Goal: Task Accomplishment & Management: Use online tool/utility

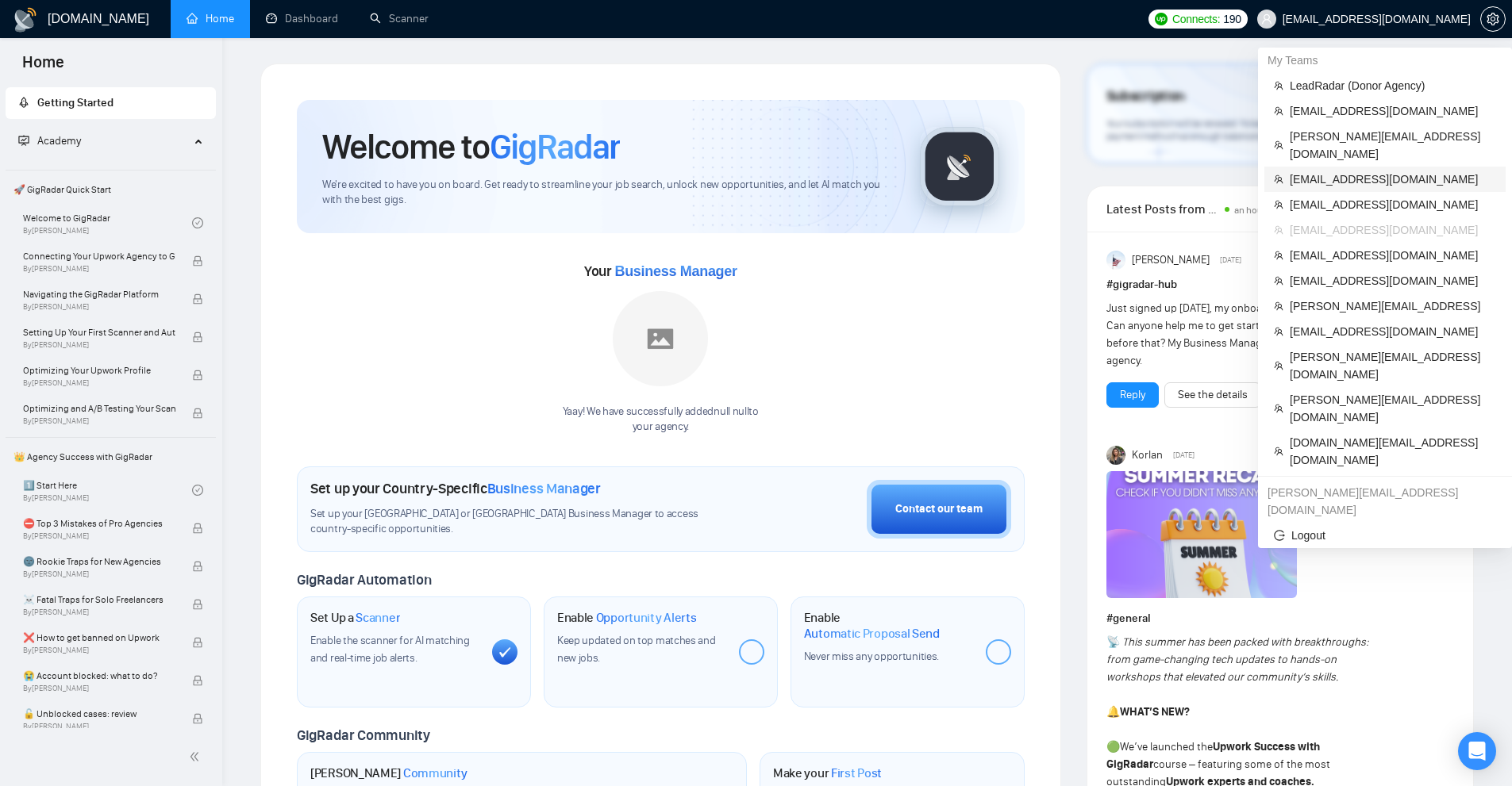
click at [1310, 171] on span "[EMAIL_ADDRESS][DOMAIN_NAME]" at bounding box center [1393, 179] width 206 height 18
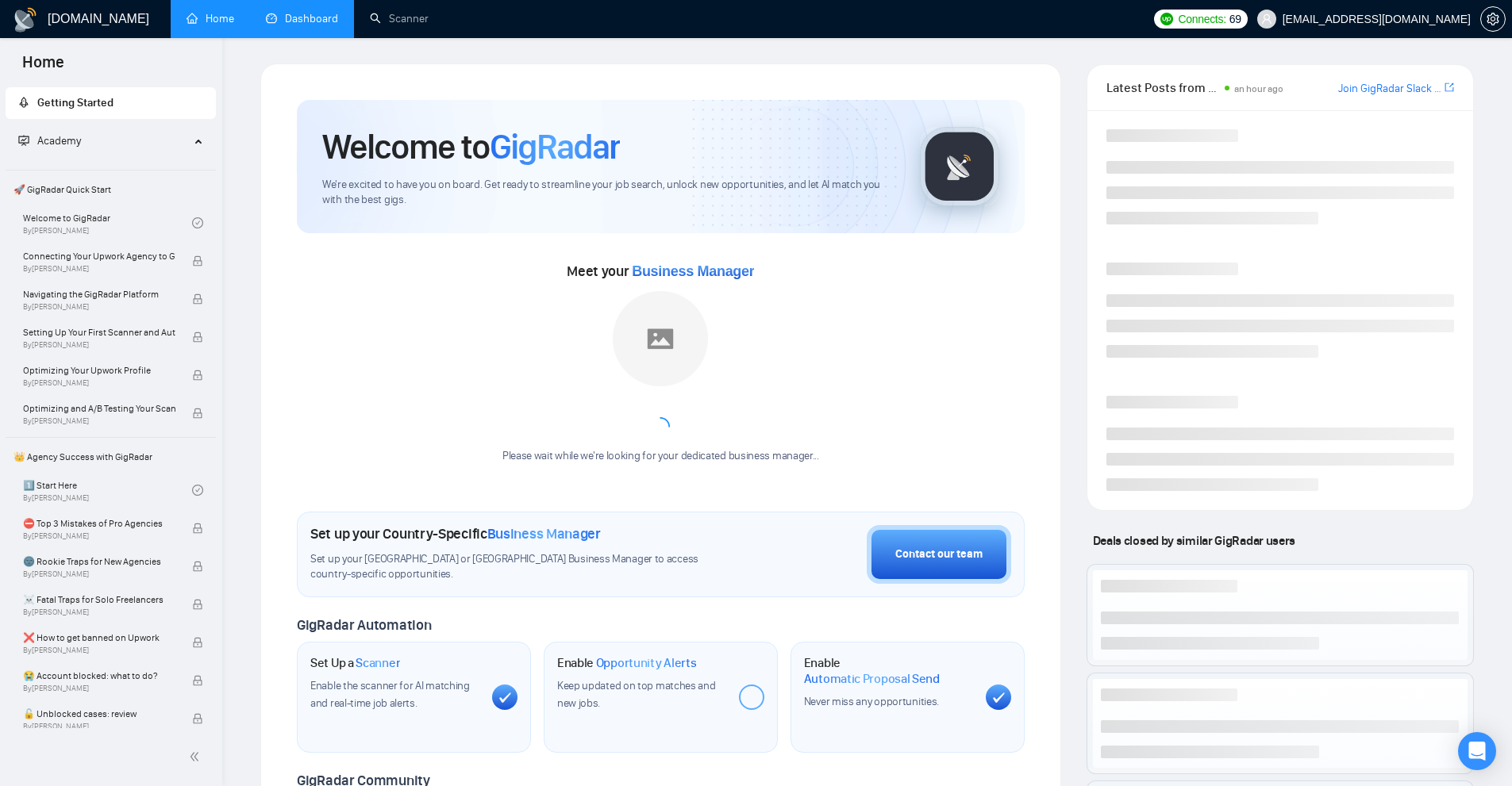
click at [316, 12] on link "Dashboard" at bounding box center [303, 19] width 72 height 13
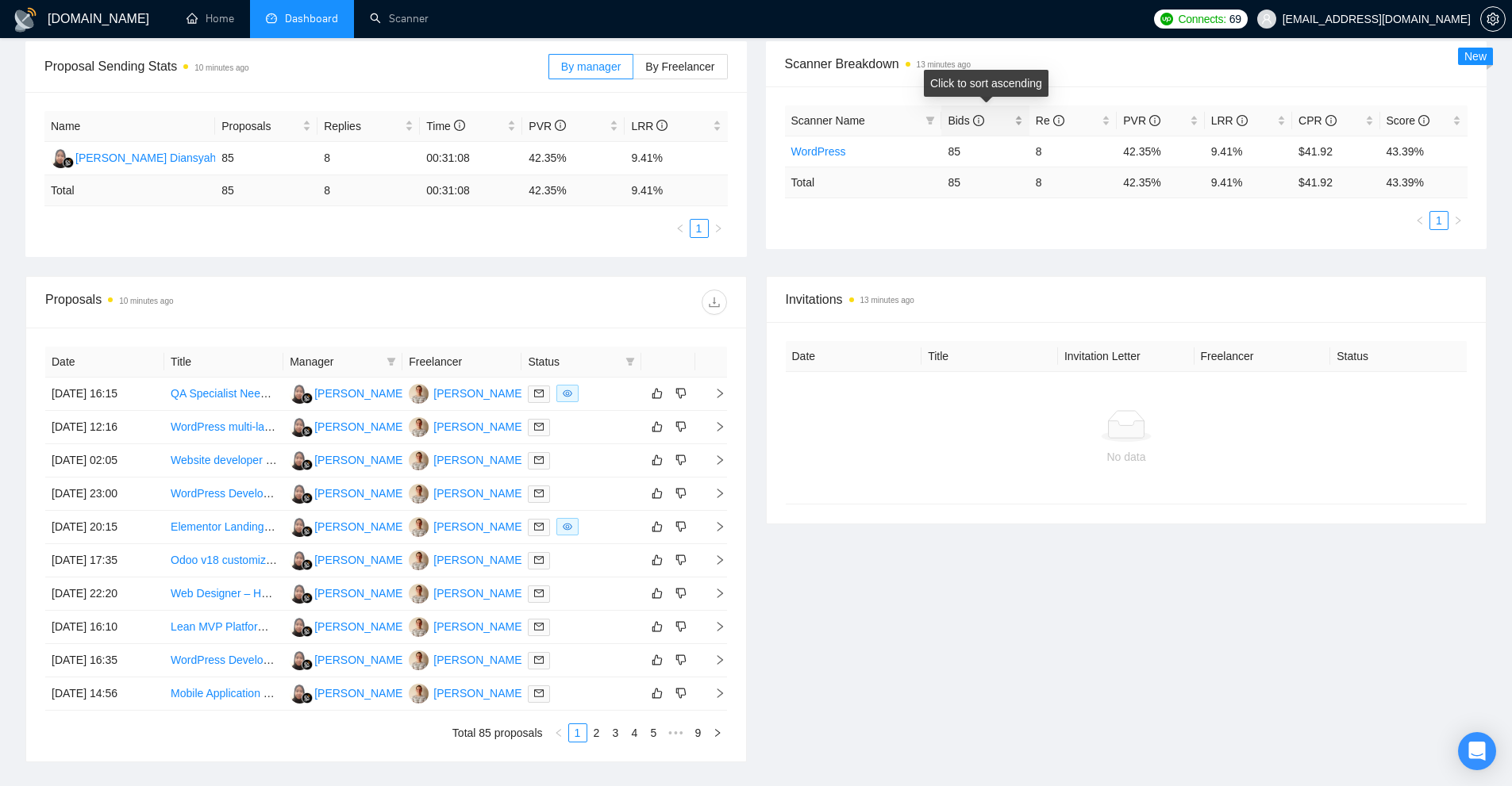
scroll to position [356, 0]
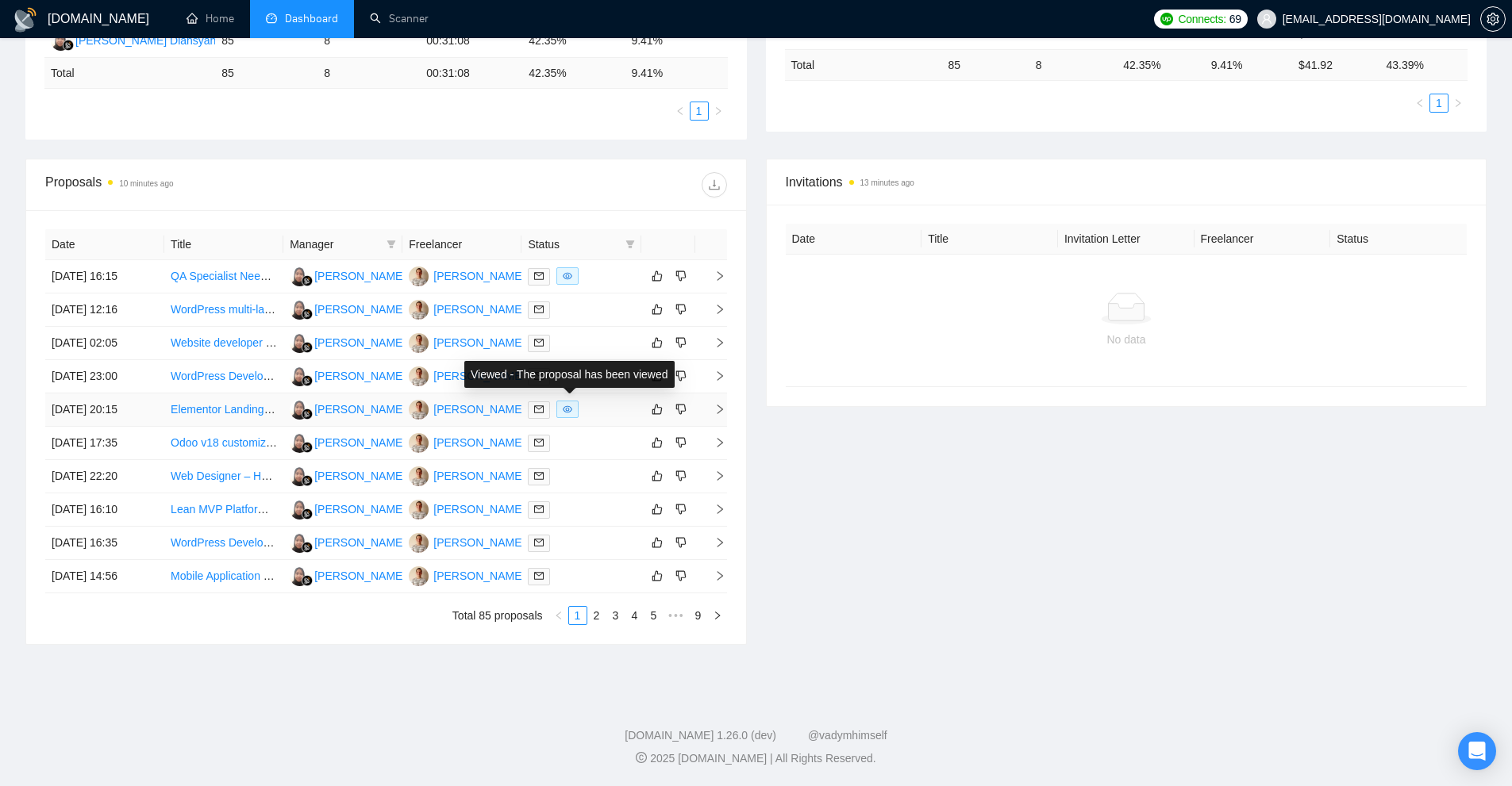
click at [609, 409] on div at bounding box center [581, 410] width 106 height 19
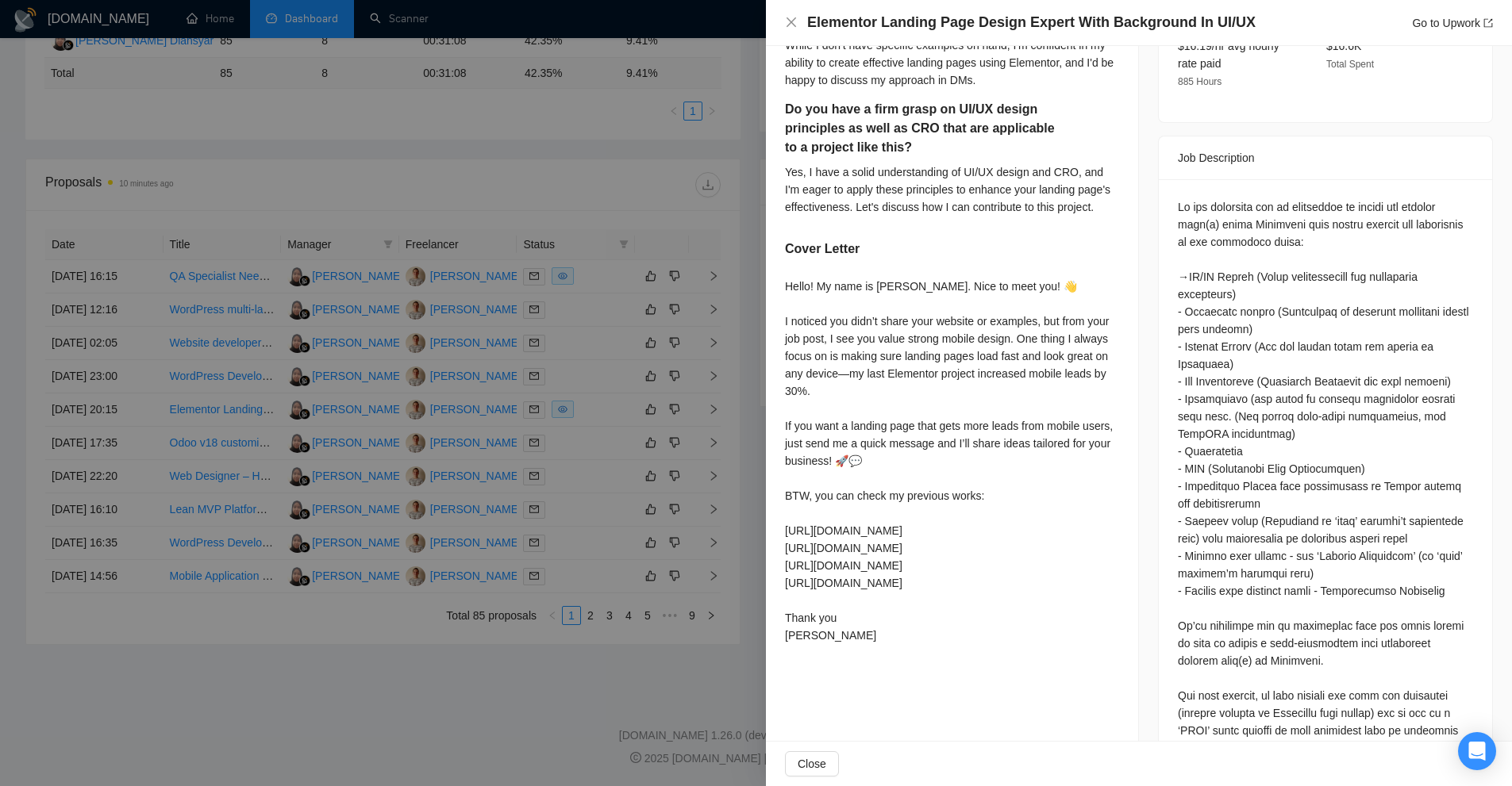
scroll to position [476, 0]
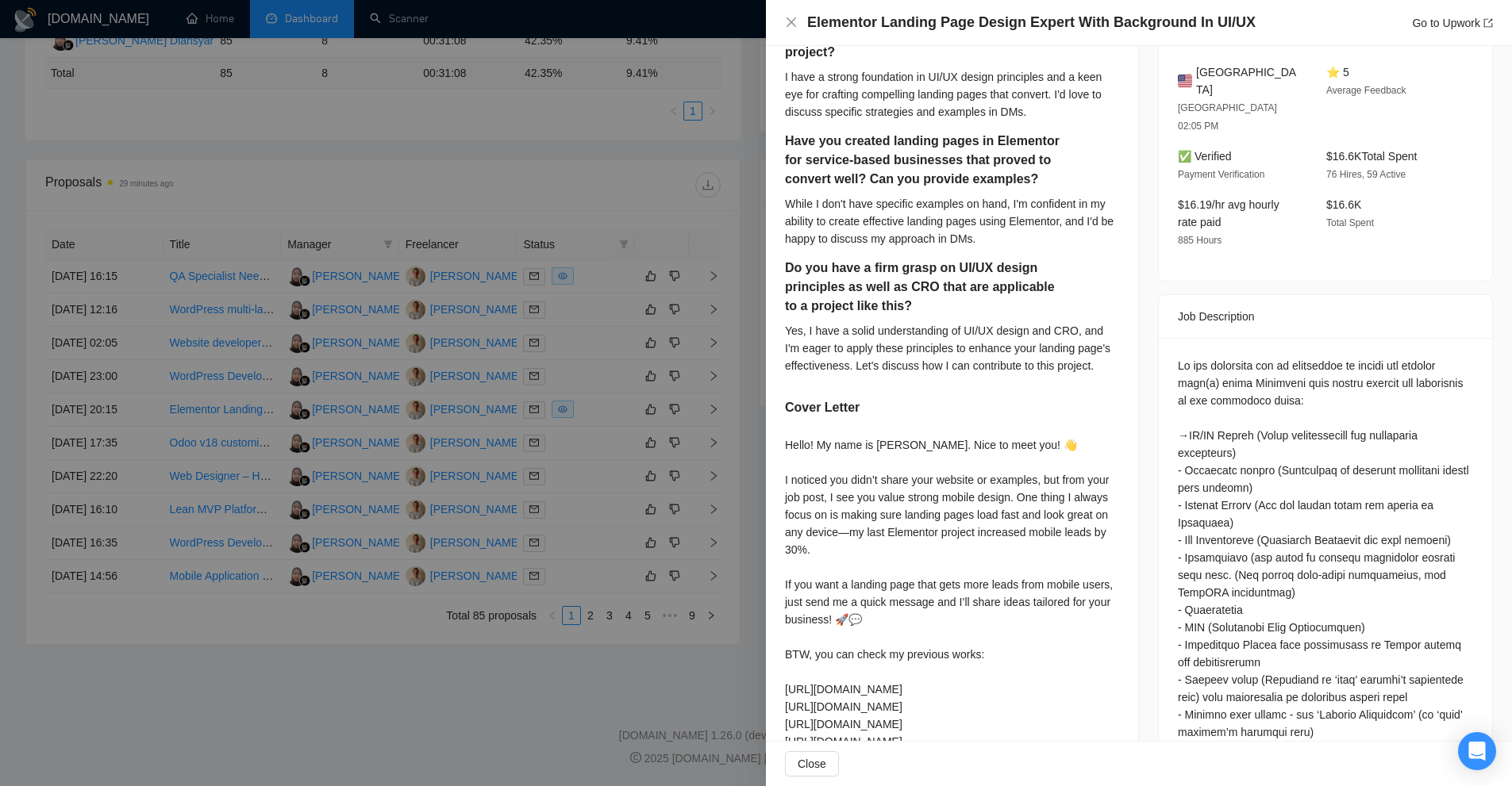
click at [592, 105] on div at bounding box center [756, 393] width 1512 height 786
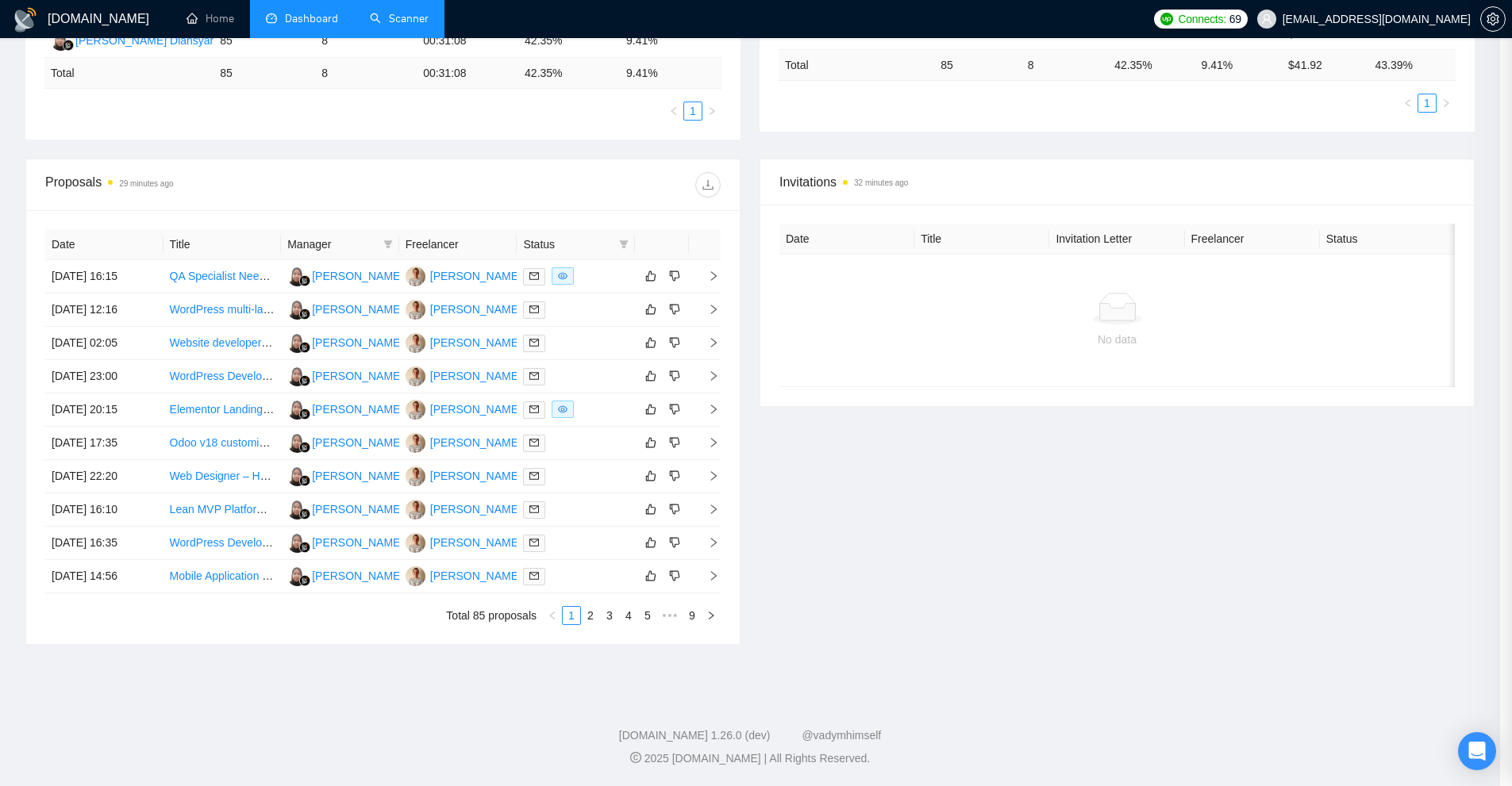
scroll to position [0, 0]
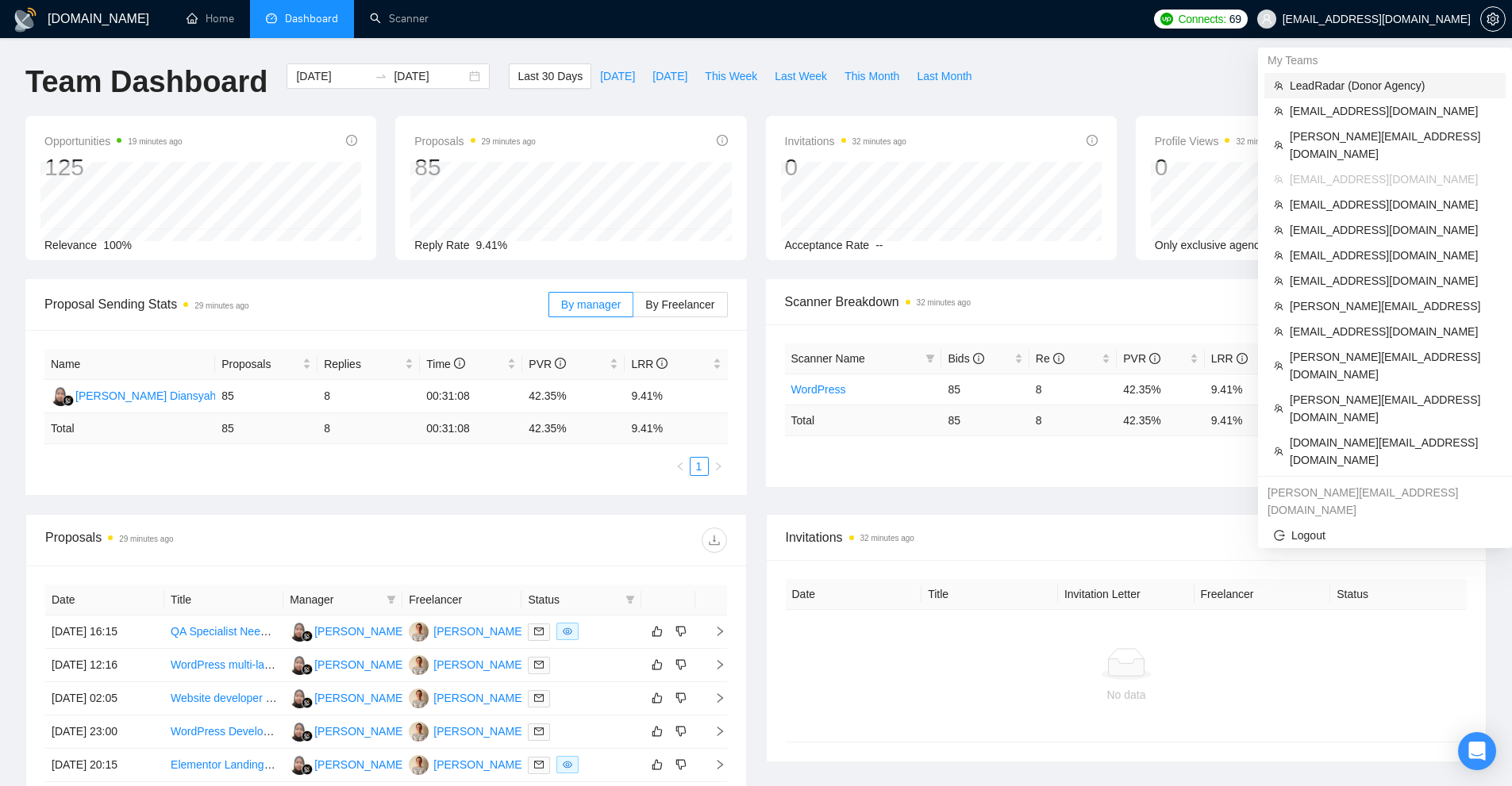
click at [1365, 84] on span "LeadRadar (Donor Agency)" at bounding box center [1393, 85] width 206 height 18
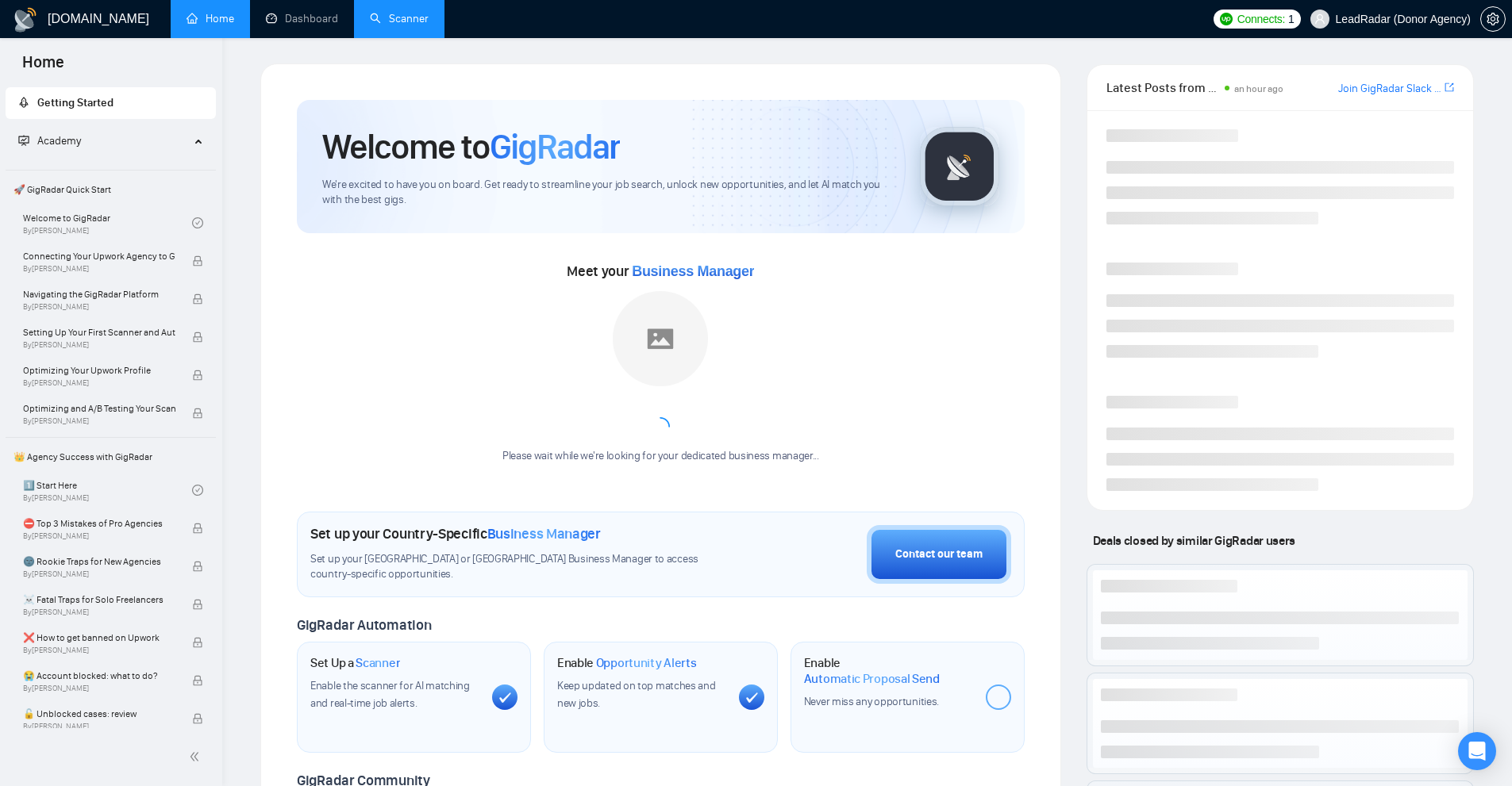
click at [399, 19] on link "Scanner" at bounding box center [399, 19] width 59 height 13
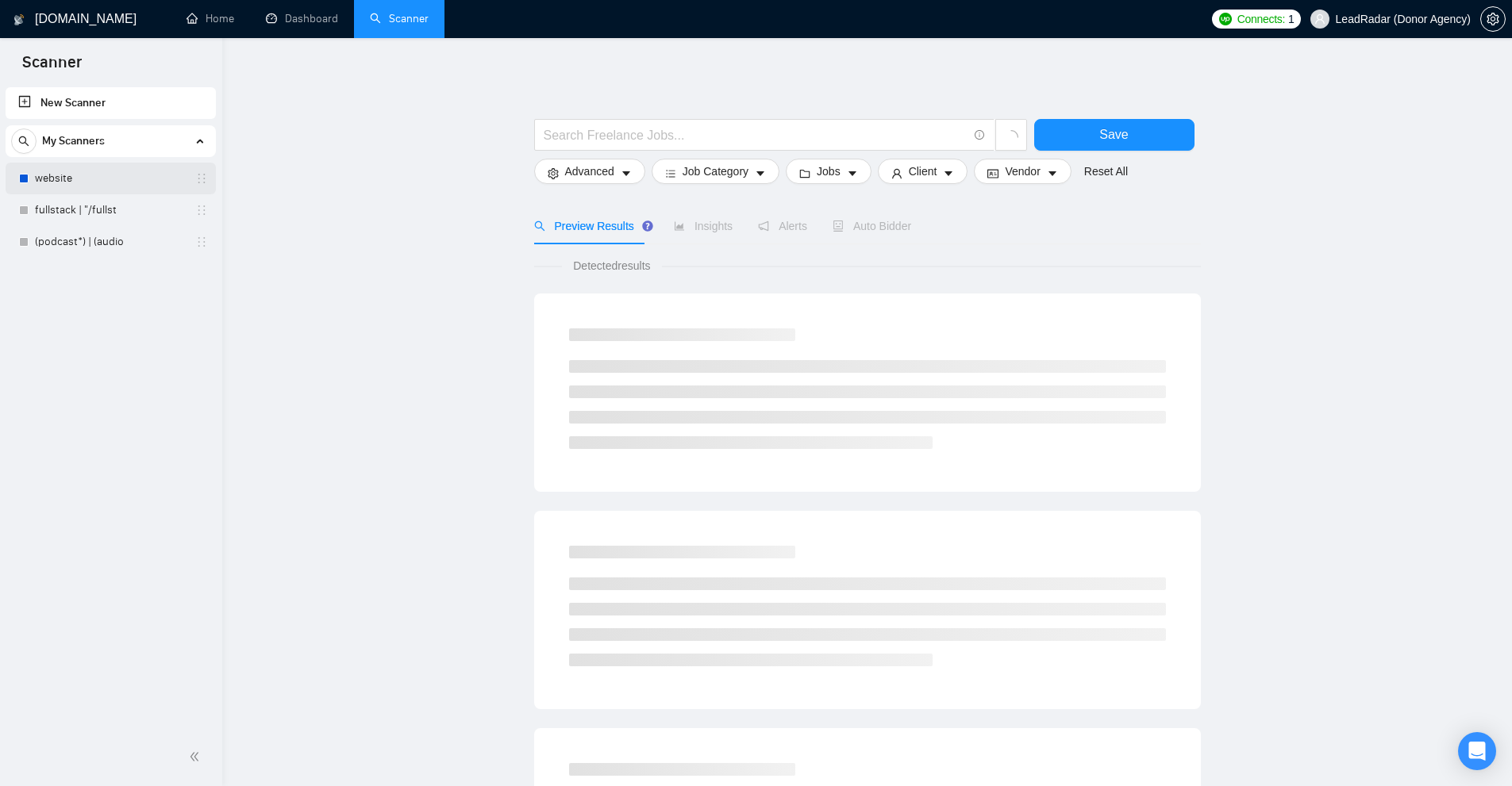
click at [84, 178] on link "website" at bounding box center [110, 179] width 151 height 32
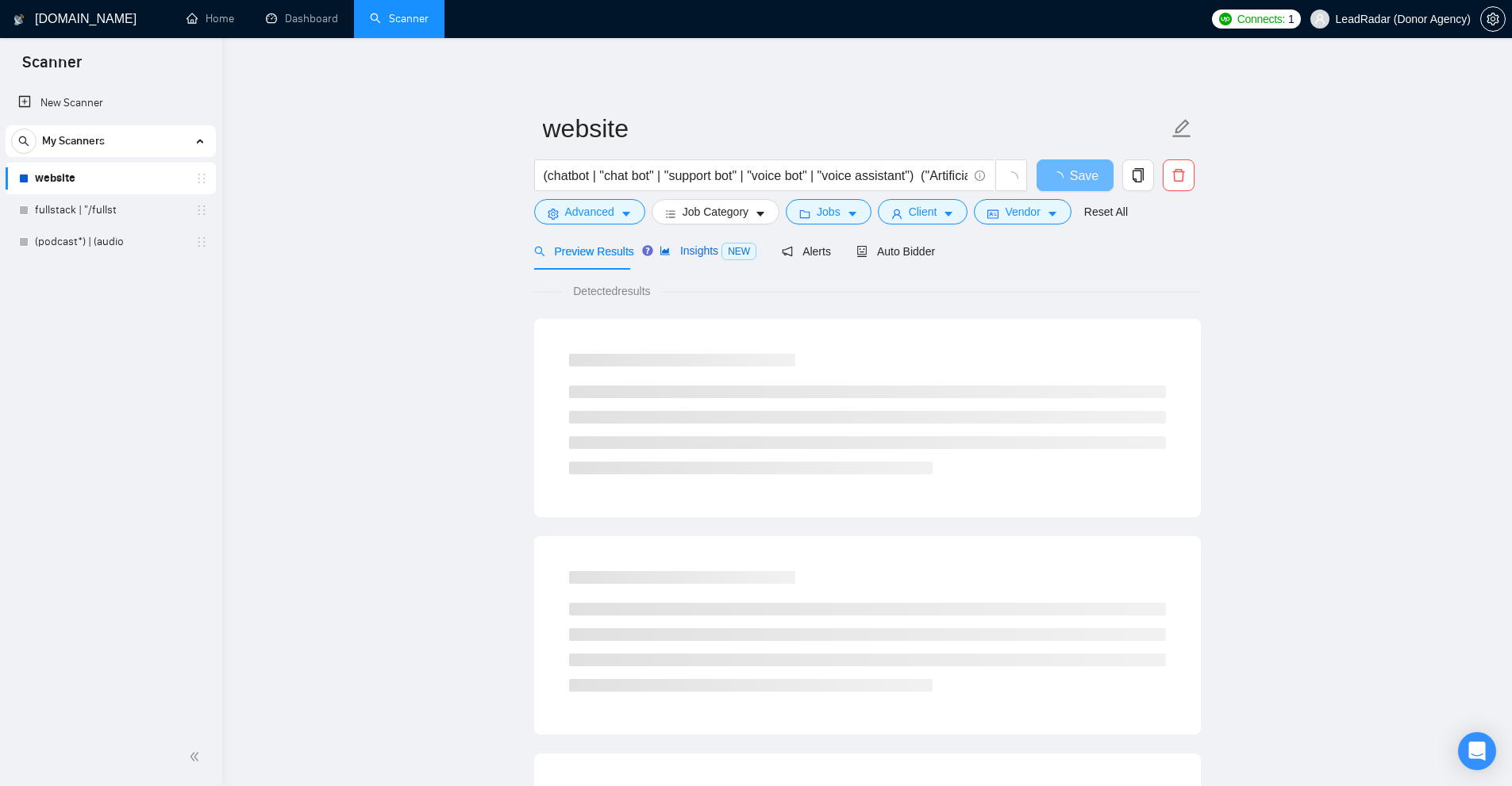
click at [732, 254] on span "NEW" at bounding box center [738, 251] width 35 height 18
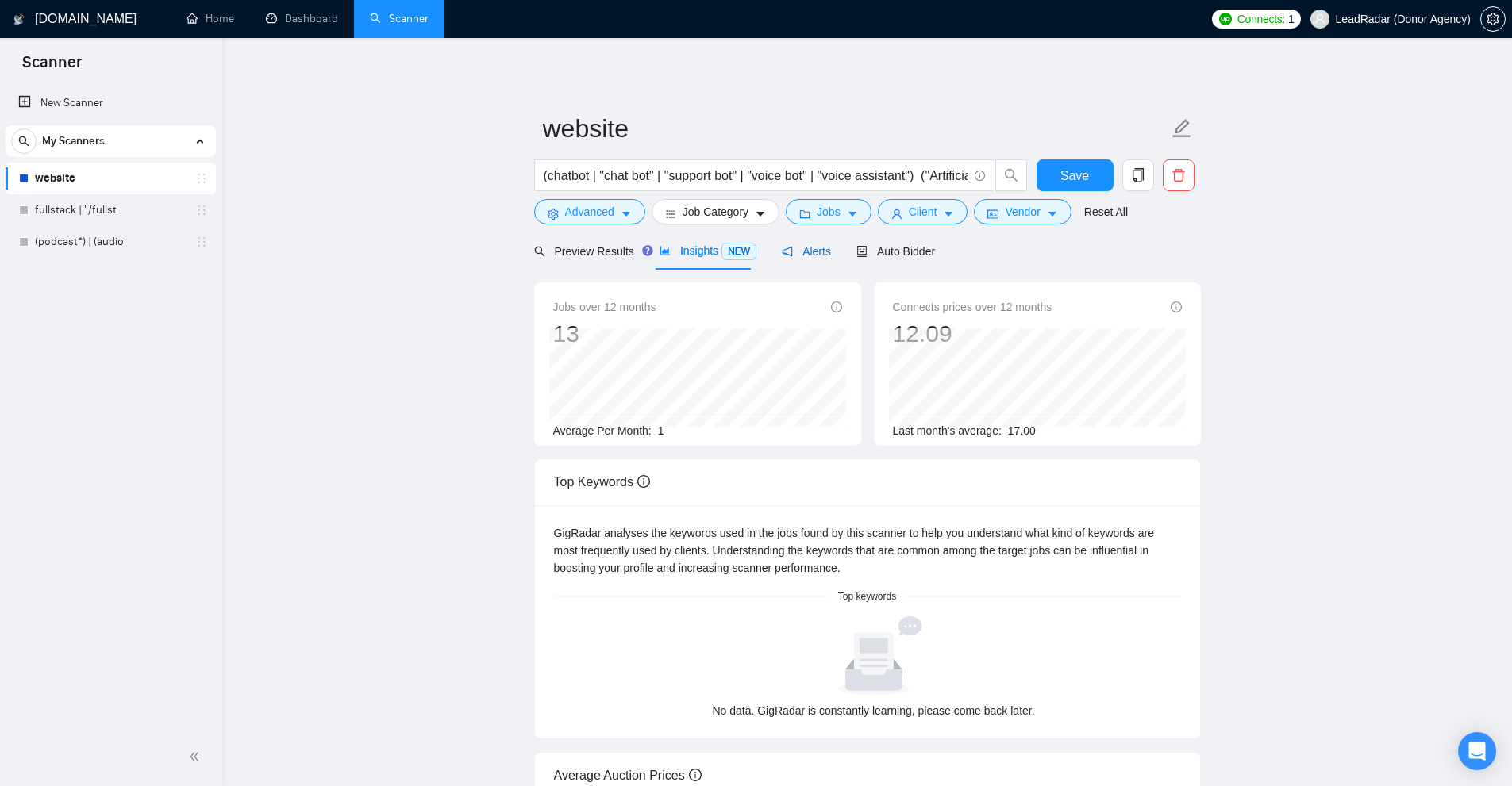
click at [797, 249] on span "Alerts" at bounding box center [807, 251] width 49 height 13
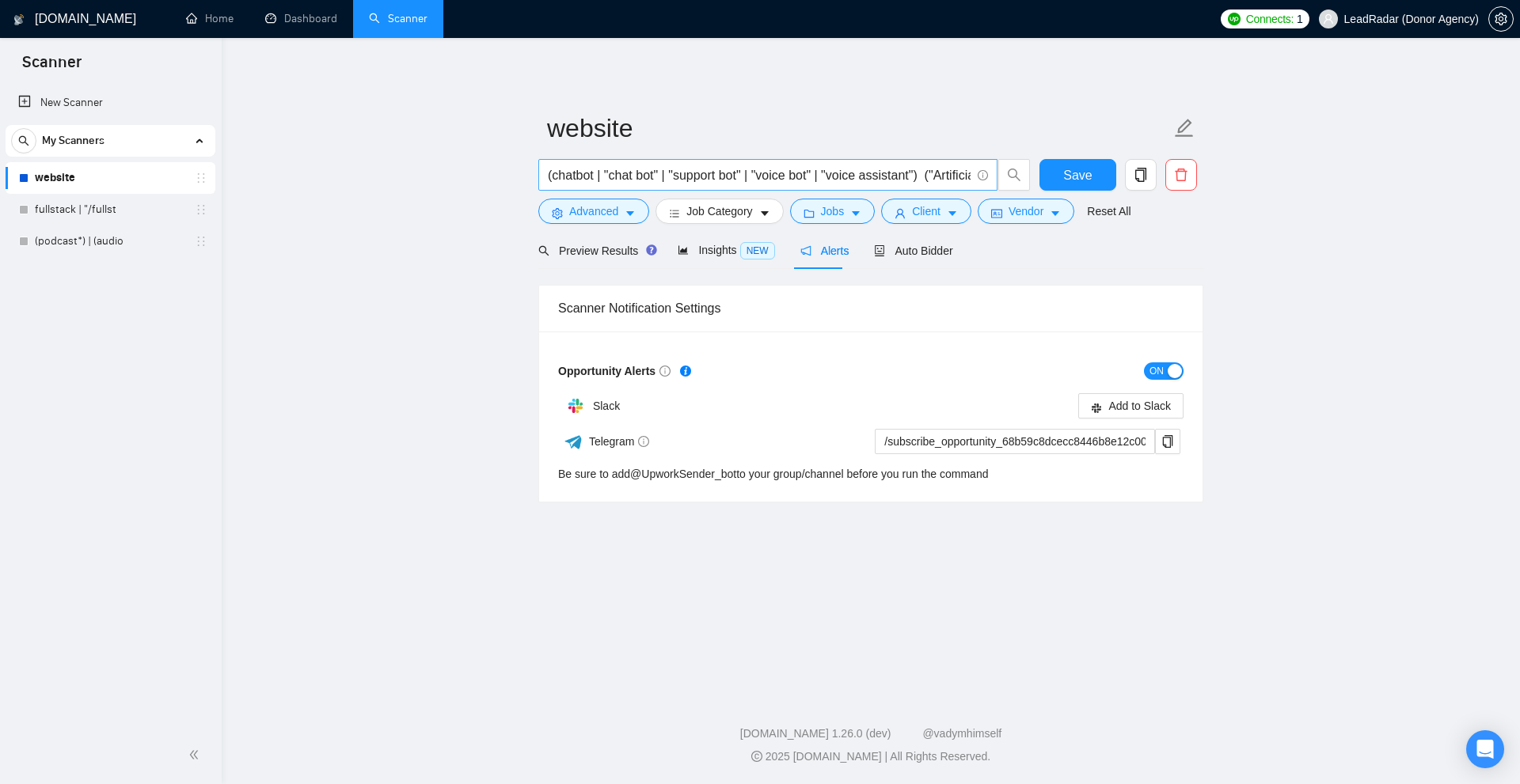
click at [708, 176] on input "(chatbot | "chat bot" | "support bot" | "voice bot" | "voice assistant") ("Arti…" at bounding box center [759, 176] width 423 height 20
click at [115, 212] on link "fullstack | "/fullst" at bounding box center [109, 210] width 150 height 32
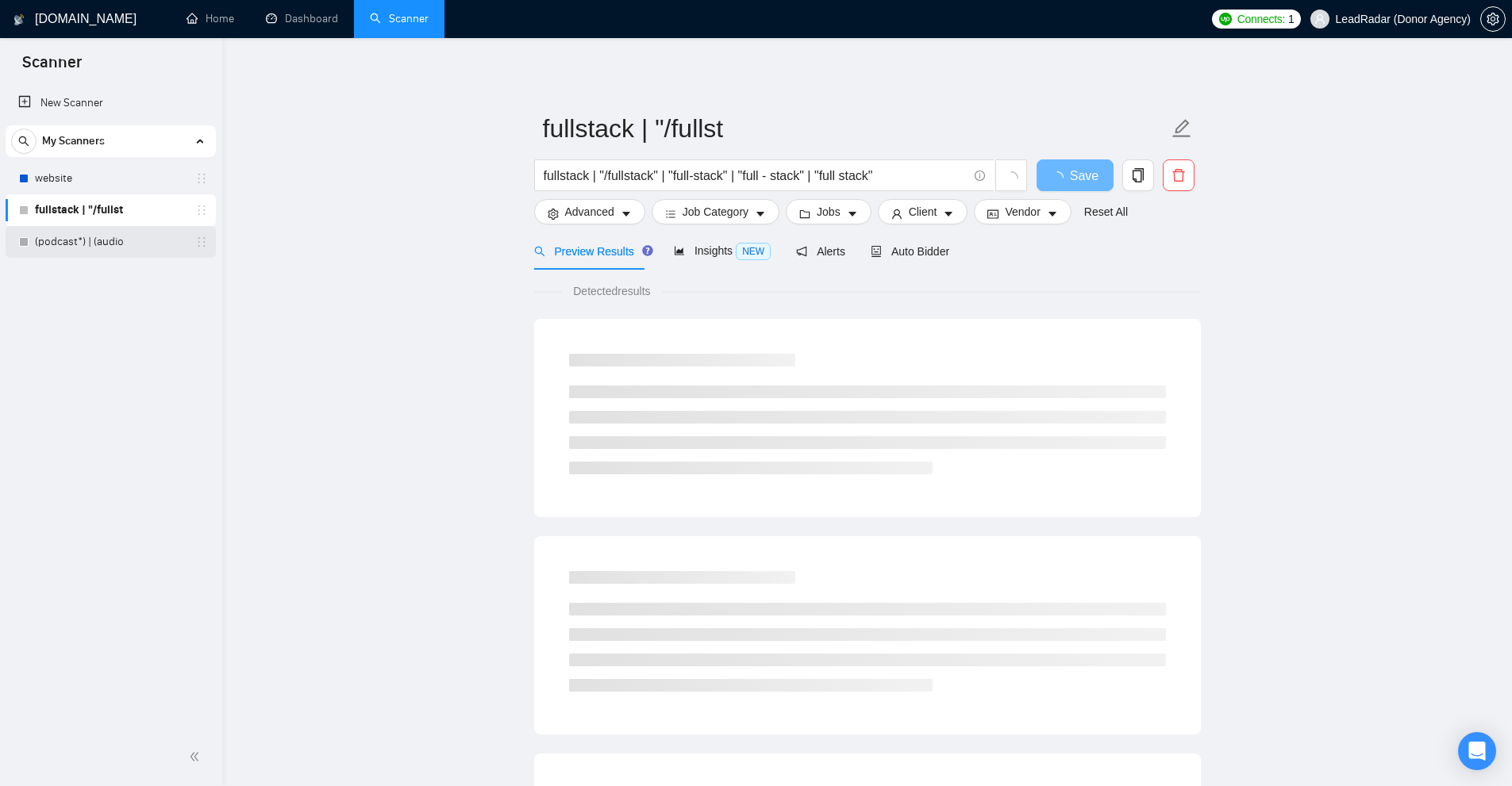
click at [62, 255] on link "(podcast*) | (audio" at bounding box center [110, 242] width 151 height 32
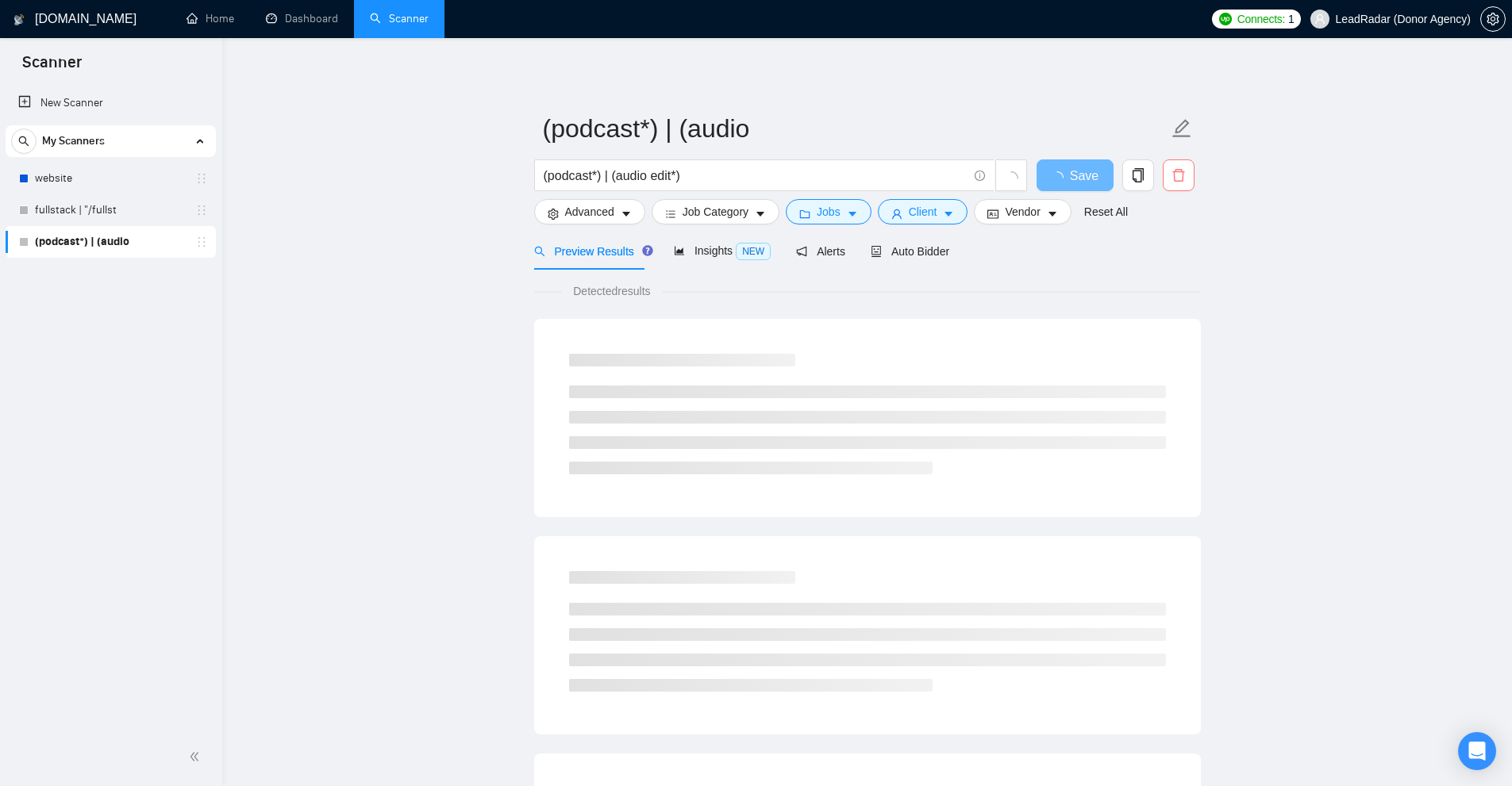
click at [1189, 184] on button "button" at bounding box center [1179, 175] width 32 height 32
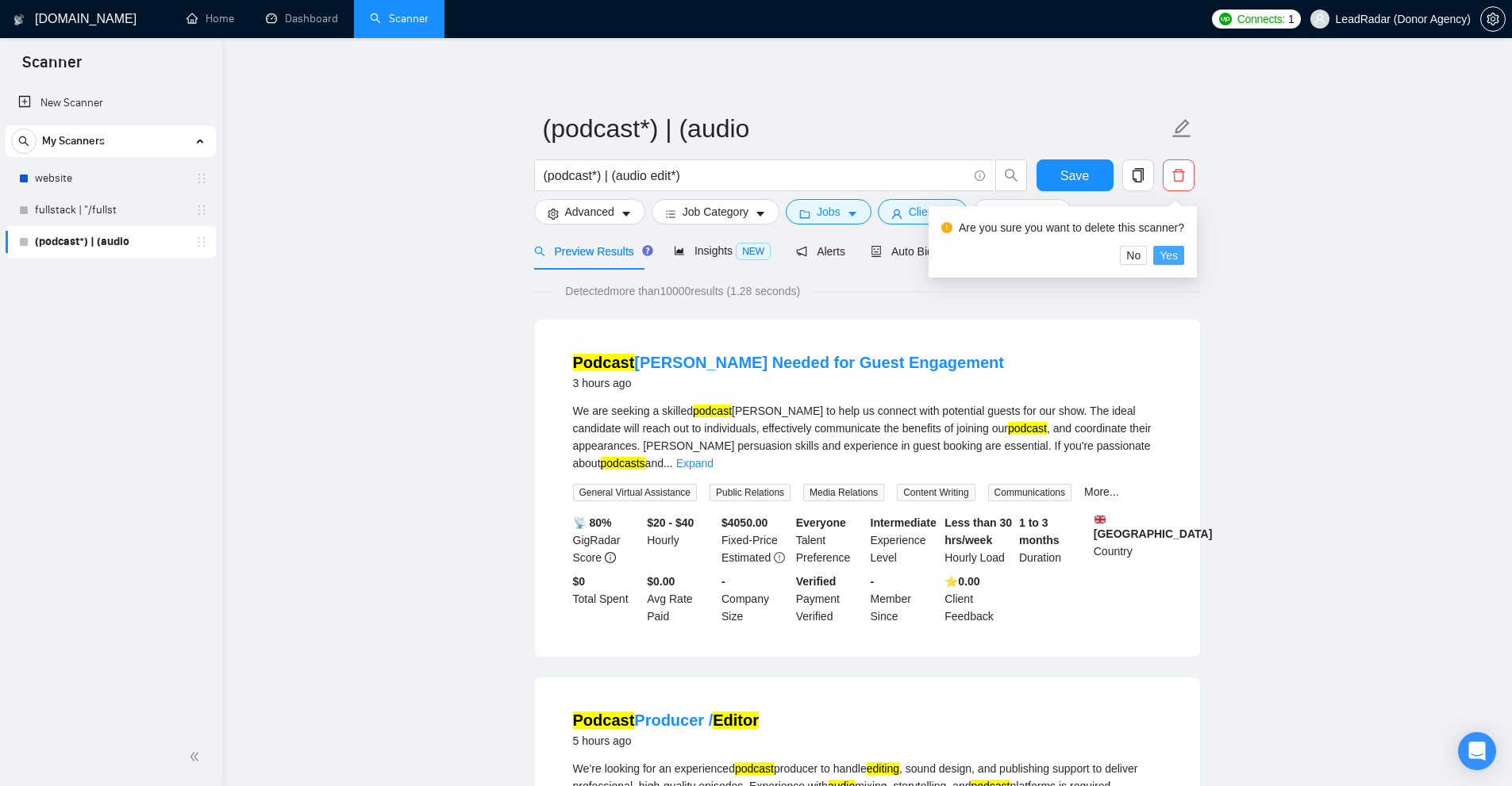
click at [1161, 263] on span "Yes" at bounding box center [1169, 255] width 19 height 18
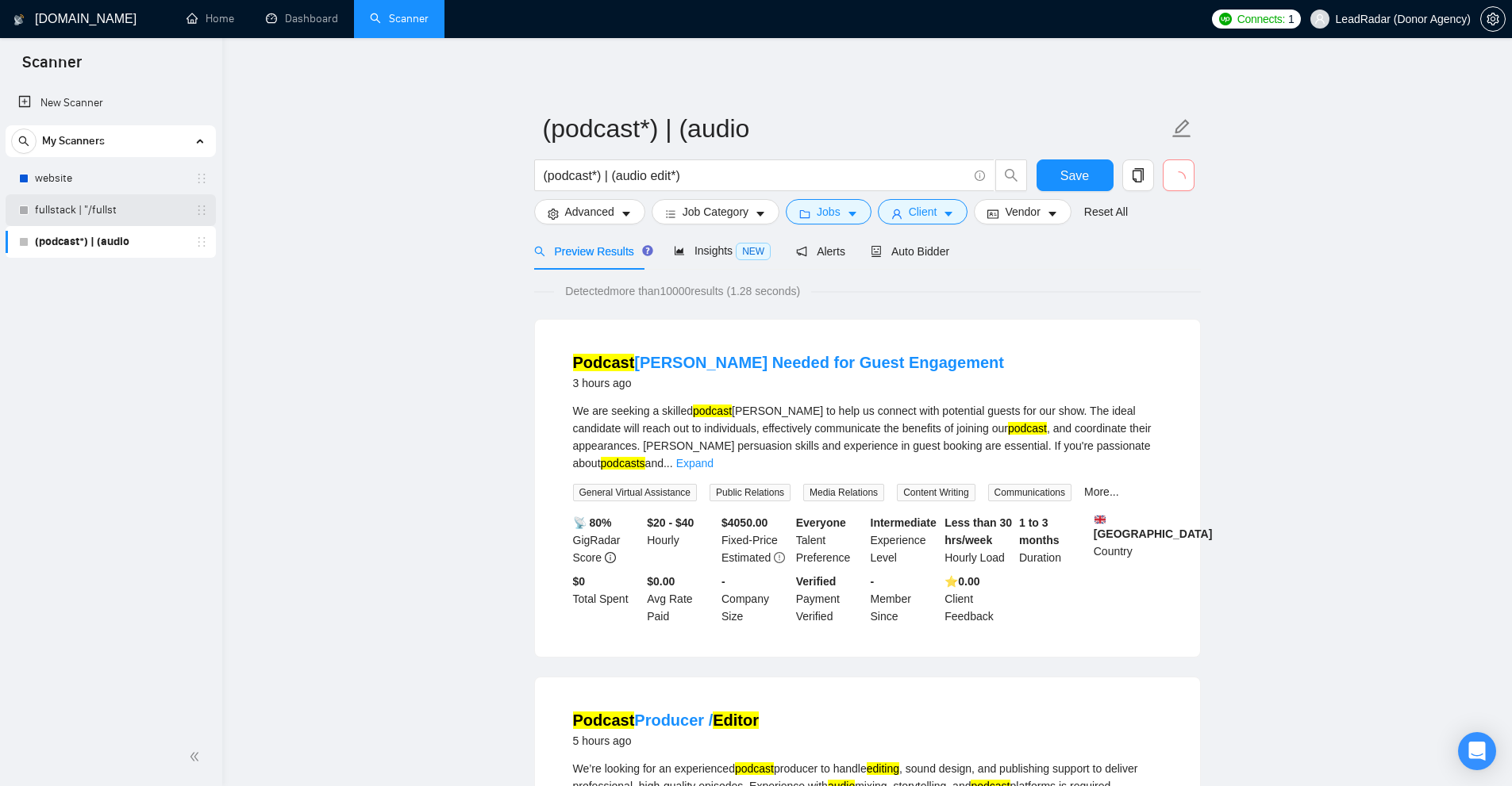
click at [185, 208] on link "fullstack | "/fullst" at bounding box center [110, 211] width 151 height 32
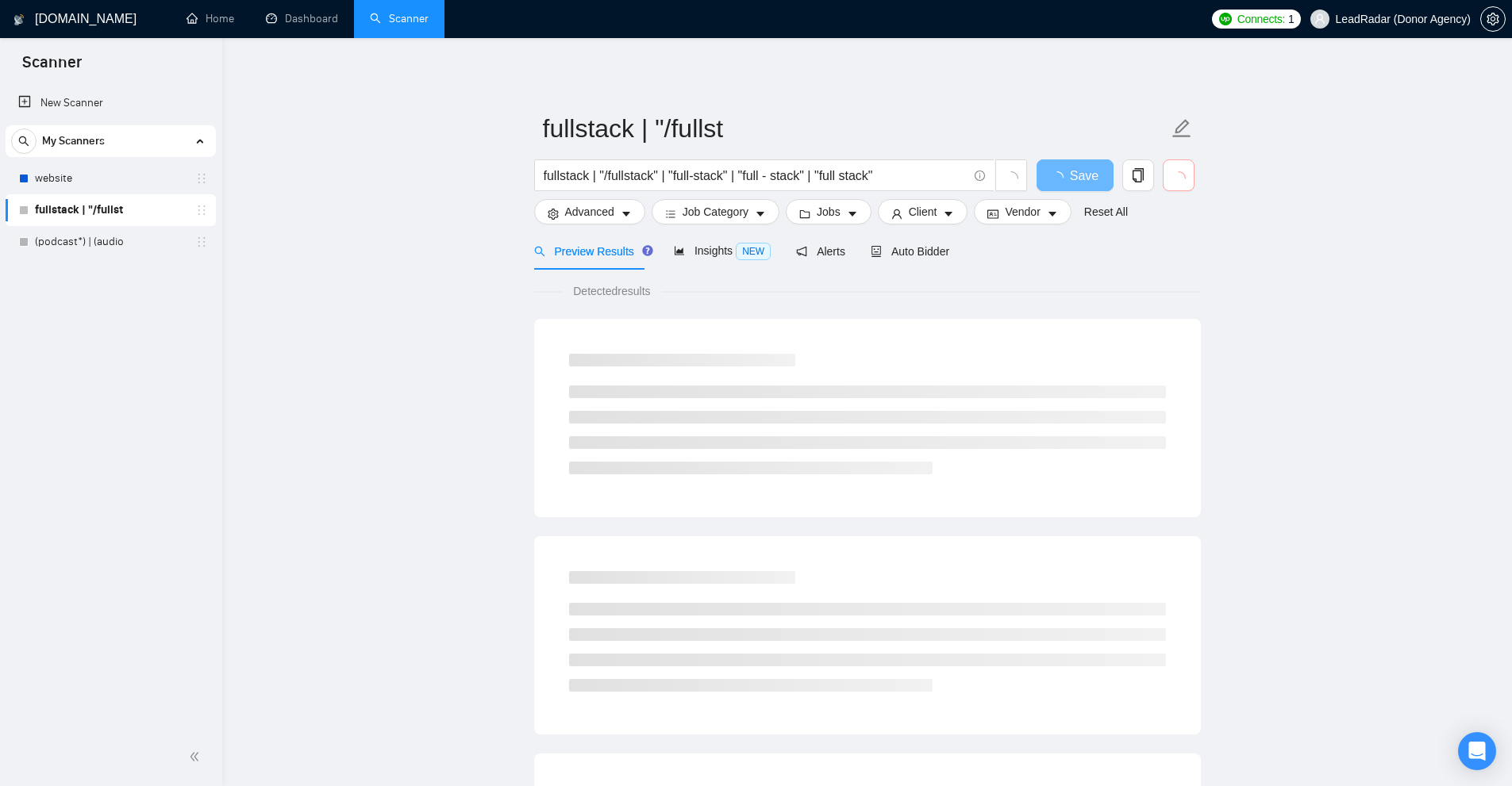
click at [1189, 181] on button "button" at bounding box center [1179, 175] width 32 height 32
click at [1178, 179] on icon "delete" at bounding box center [1178, 175] width 14 height 14
click at [1166, 257] on span "Yes" at bounding box center [1169, 255] width 19 height 18
click at [61, 169] on link "website" at bounding box center [110, 179] width 151 height 32
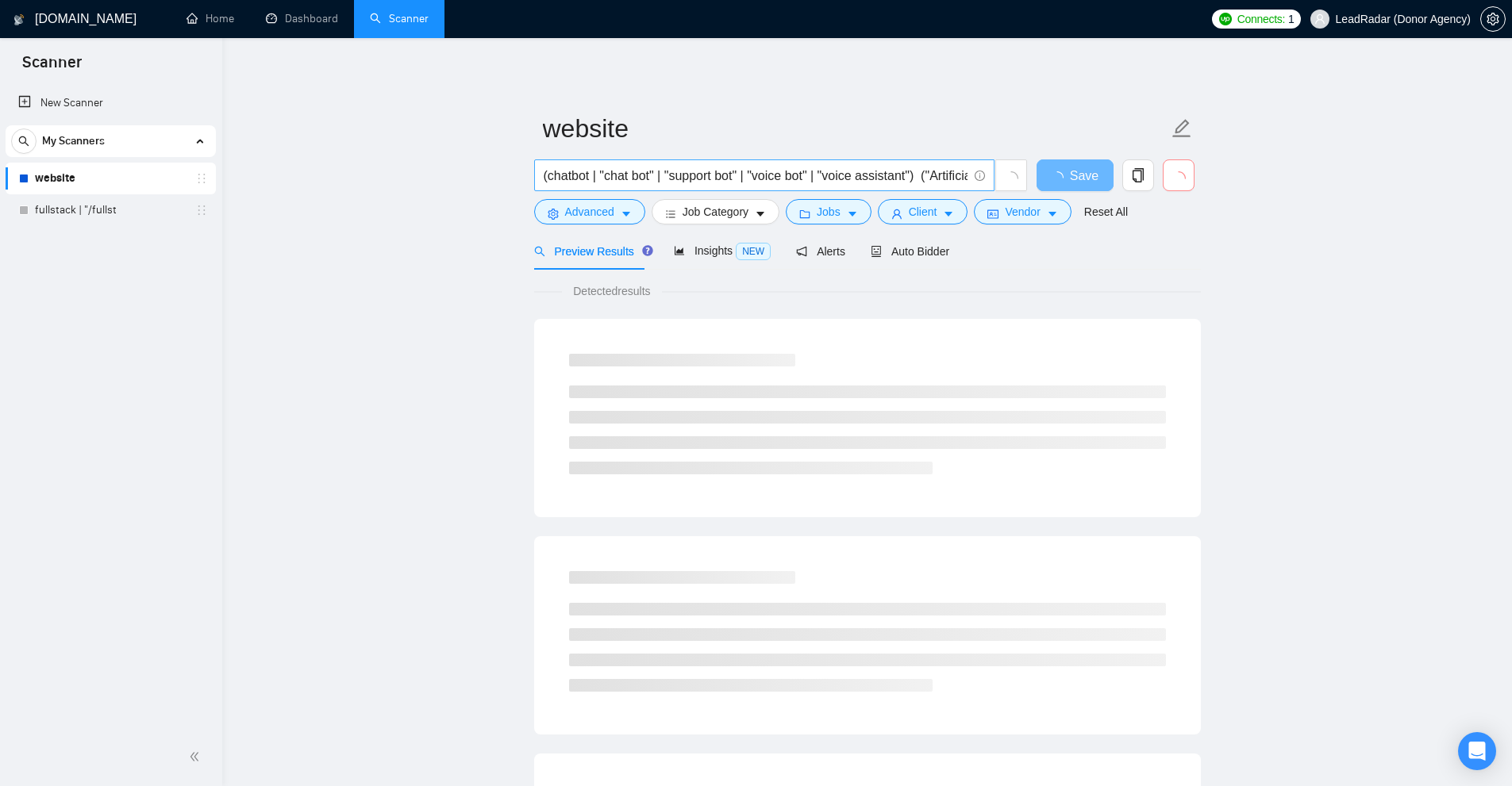
scroll to position [0, 111]
click at [655, 174] on input "(chatbot | "chat bot" | "support bot" | "voice bot" | "voice assistant") ("Arti…" at bounding box center [755, 176] width 424 height 20
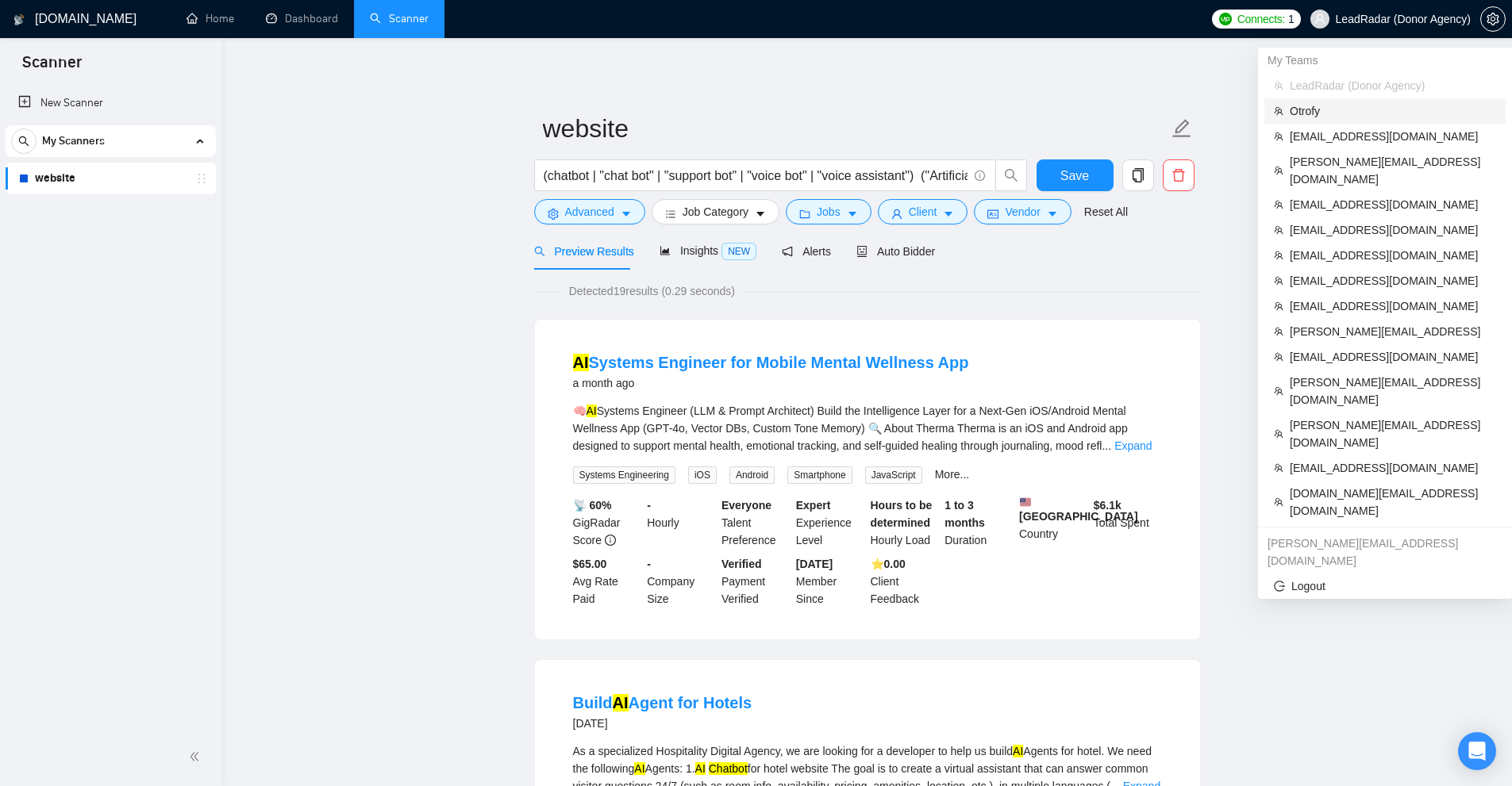
click at [1322, 114] on span "Otrofy" at bounding box center [1393, 111] width 206 height 18
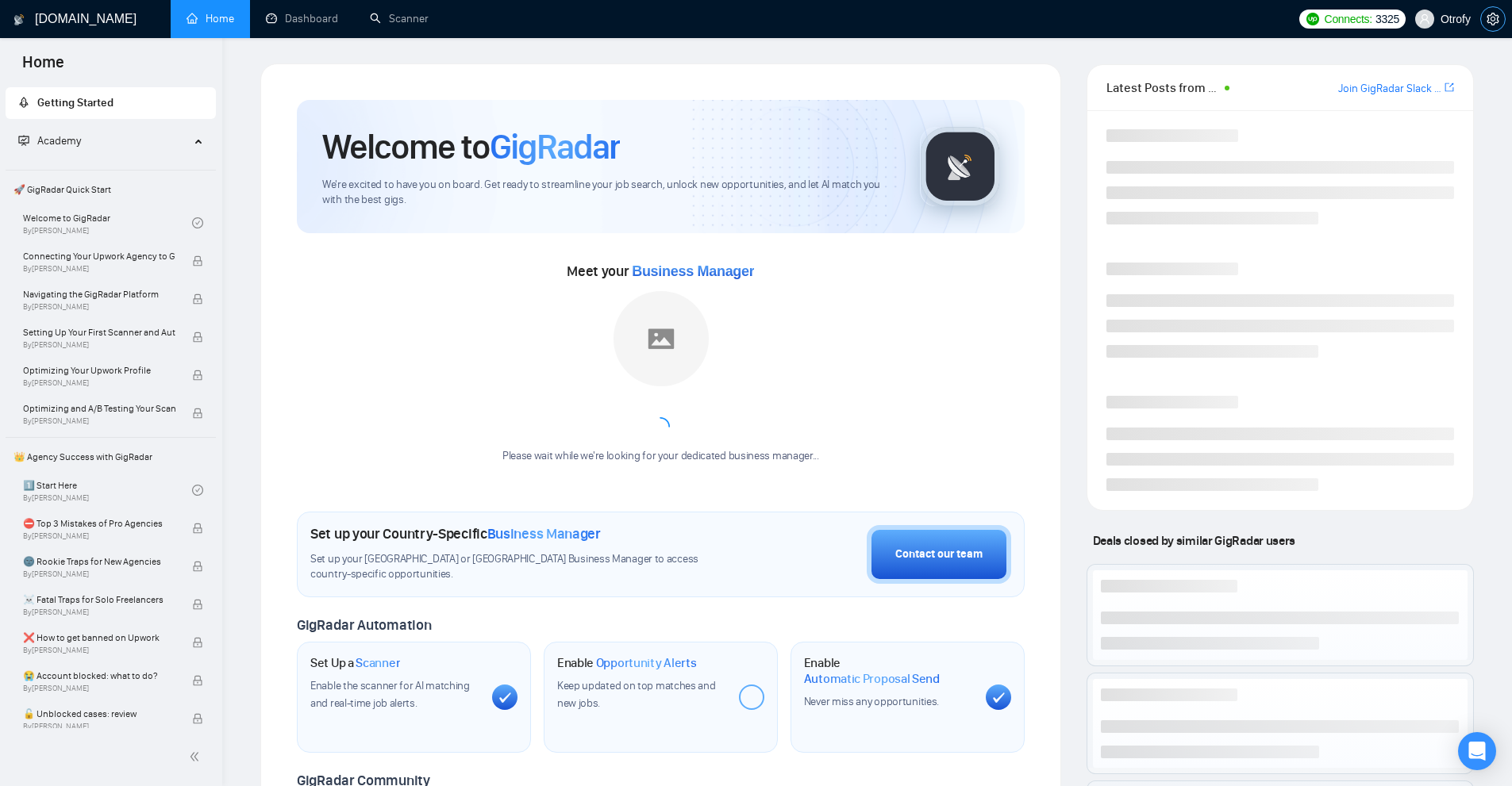
click at [1501, 17] on span "setting" at bounding box center [1493, 19] width 24 height 13
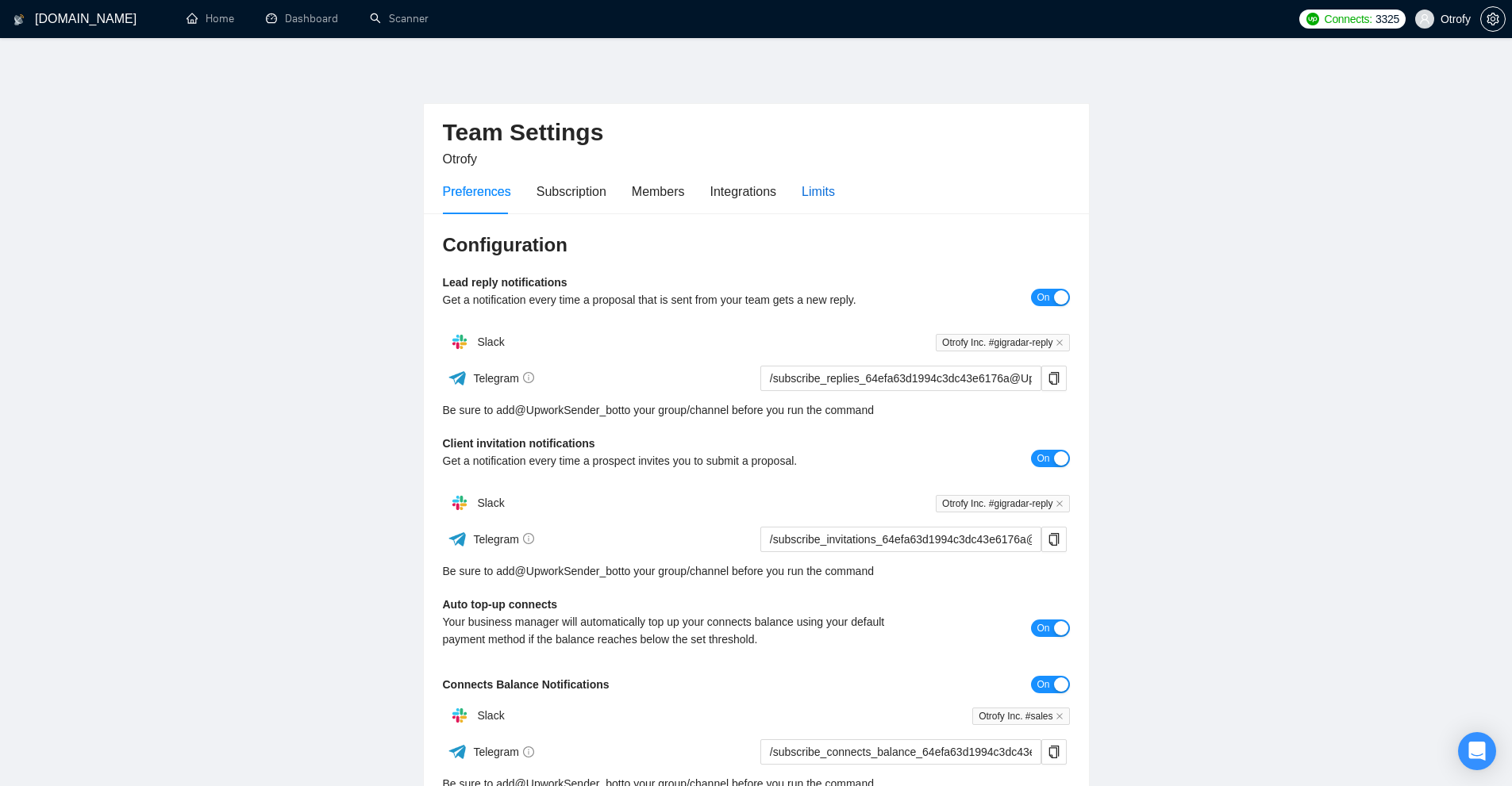
click at [826, 200] on div "Limits" at bounding box center [818, 192] width 34 height 20
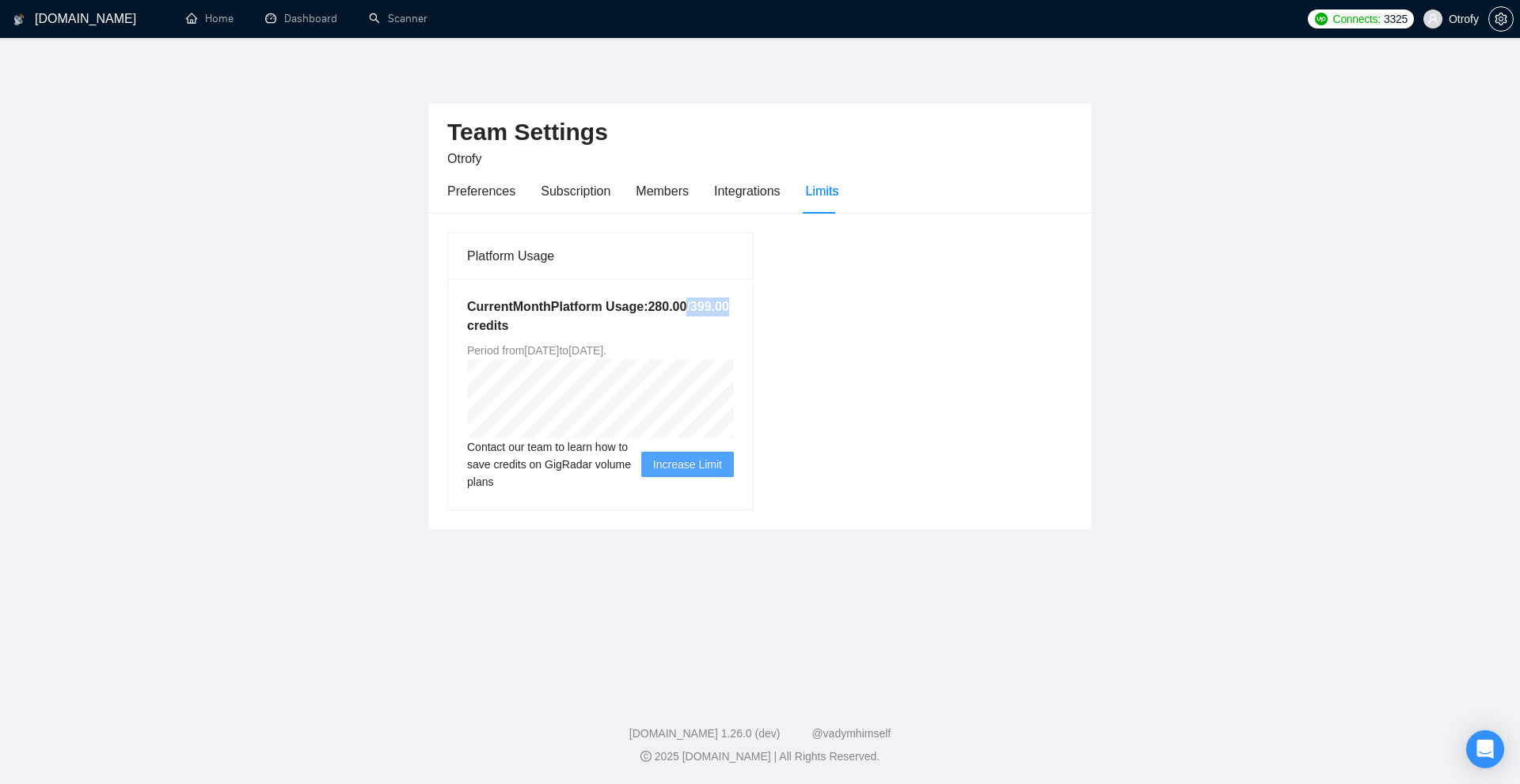
drag, startPoint x: 685, startPoint y: 308, endPoint x: 740, endPoint y: 301, distance: 55.4
click at [740, 301] on div "Current Month Platform Usage: 280.00 / 399.00 credits Period from Tue Aug 19 20…" at bounding box center [600, 394] width 305 height 231
click at [337, 20] on link "Dashboard" at bounding box center [302, 18] width 72 height 13
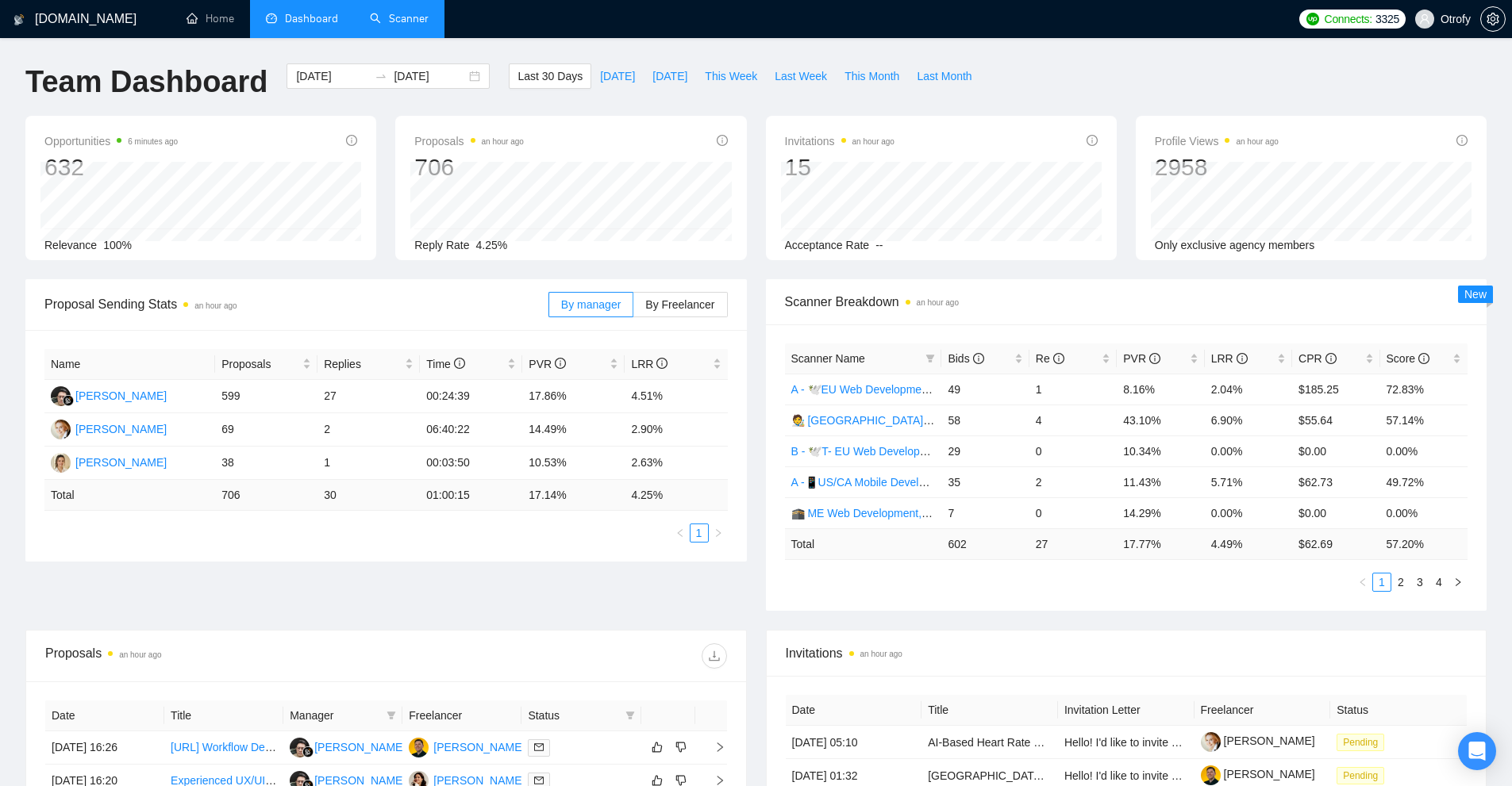
click at [400, 25] on link "Scanner" at bounding box center [399, 19] width 59 height 13
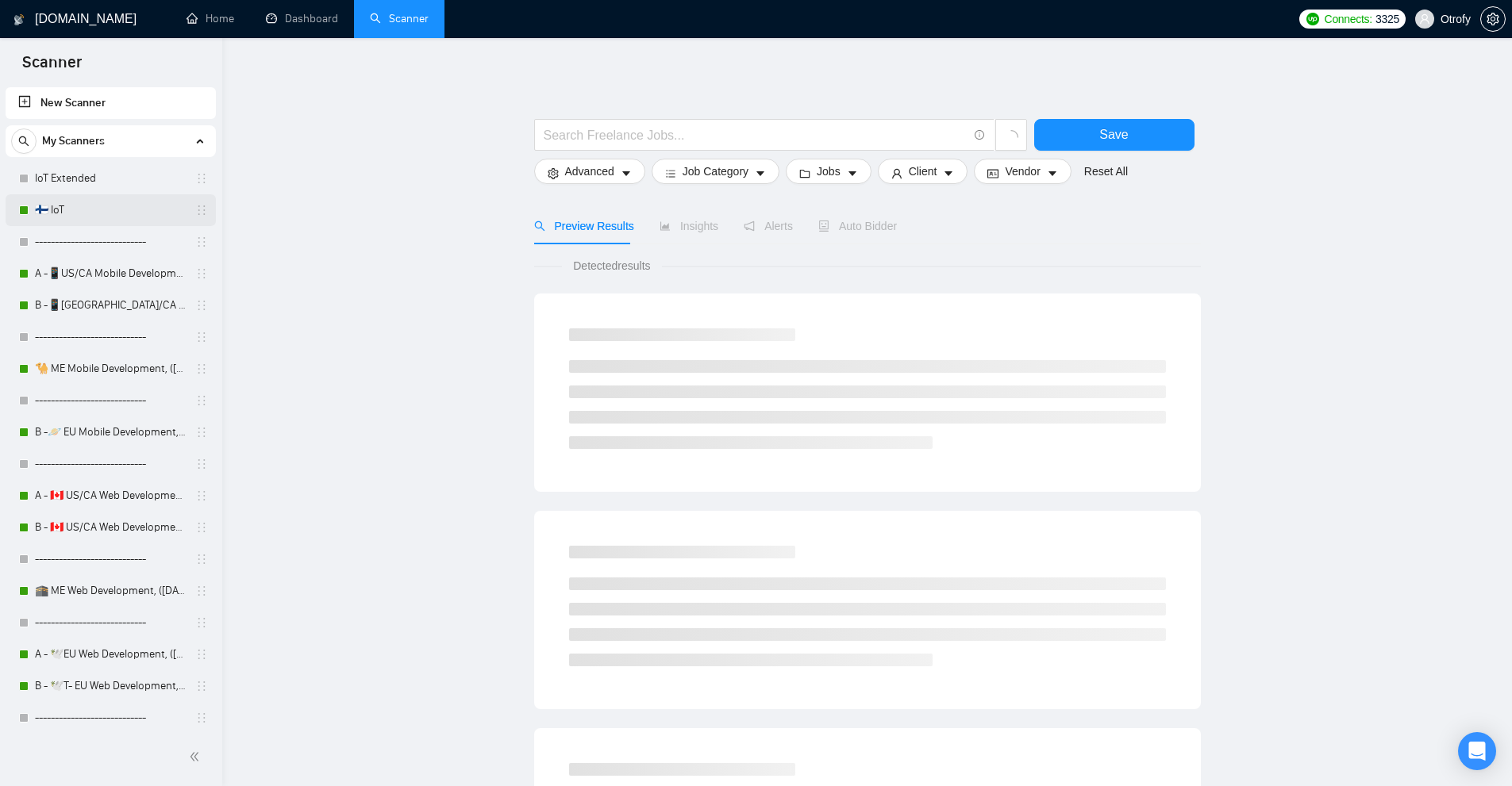
click at [107, 206] on link "🇫🇮 IoT" at bounding box center [110, 211] width 151 height 32
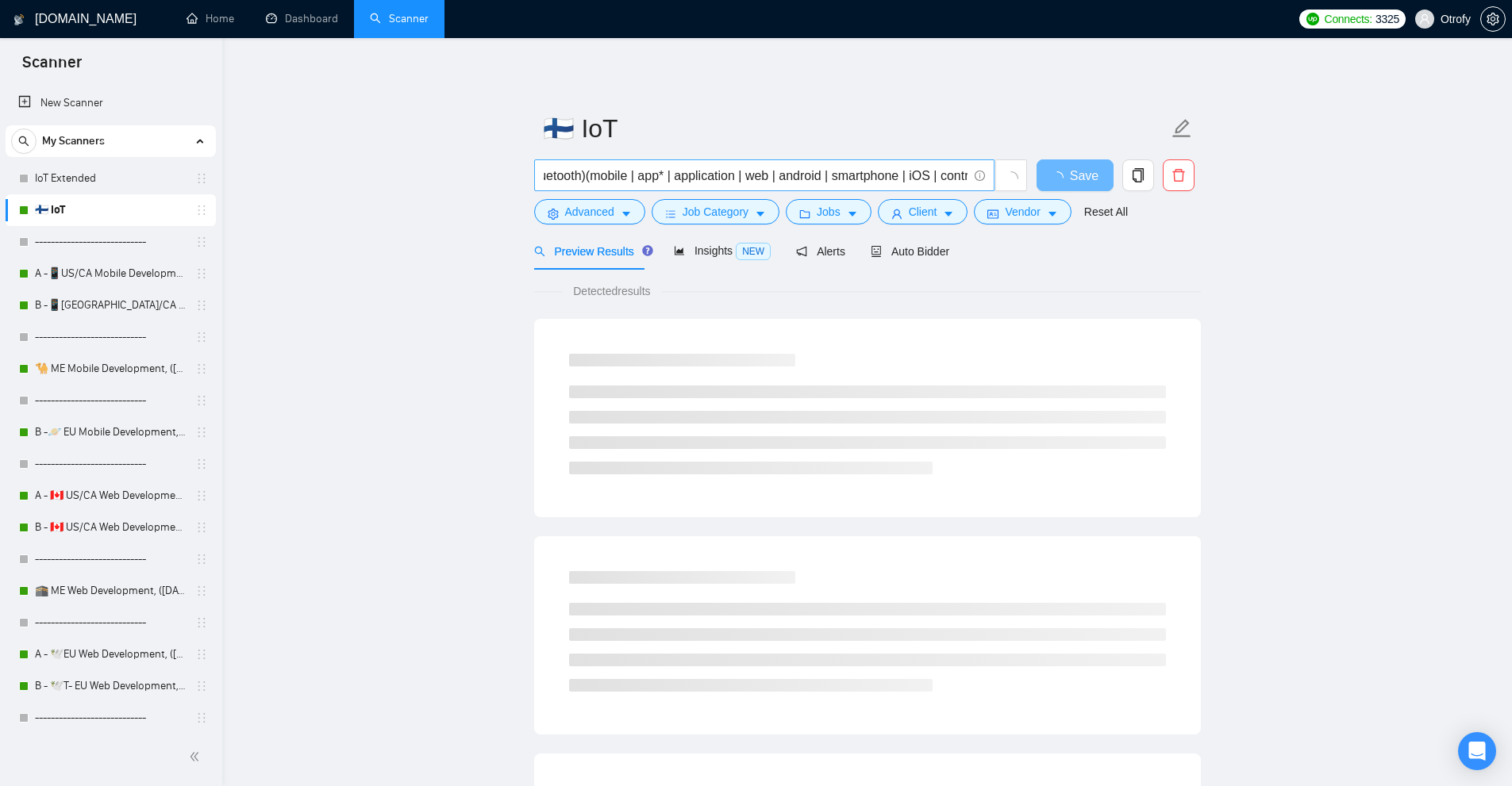
scroll to position [0, 713]
click at [666, 174] on input "(NFC | WiFi | ThingsBoard | nordic | Wi-Fi | UDP | TCP | esp32 | IoT | "Interne…" at bounding box center [755, 176] width 424 height 20
